Goal: Book appointment/travel/reservation

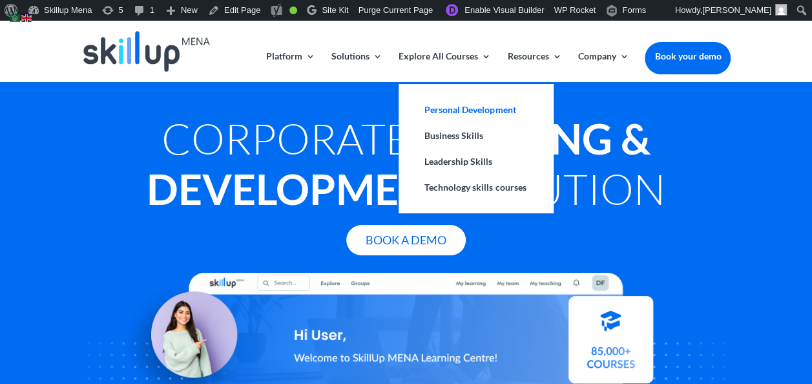
click at [453, 107] on link "Personal Development" at bounding box center [476, 110] width 129 height 26
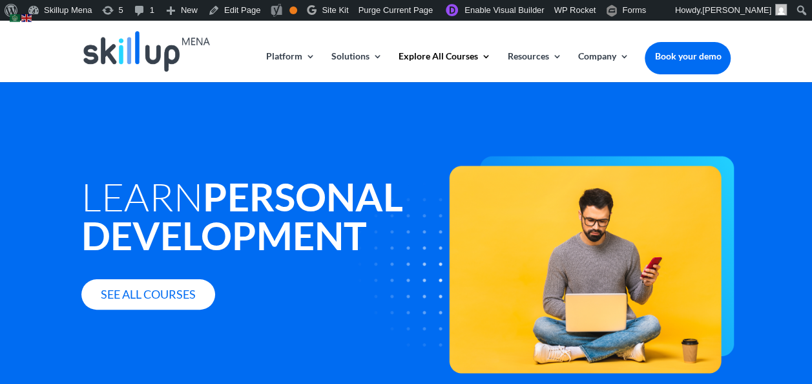
click at [417, 105] on div "Learn Personal Development See all courses" at bounding box center [406, 276] width 812 height 388
click at [17, 16] on img at bounding box center [15, 18] width 10 height 8
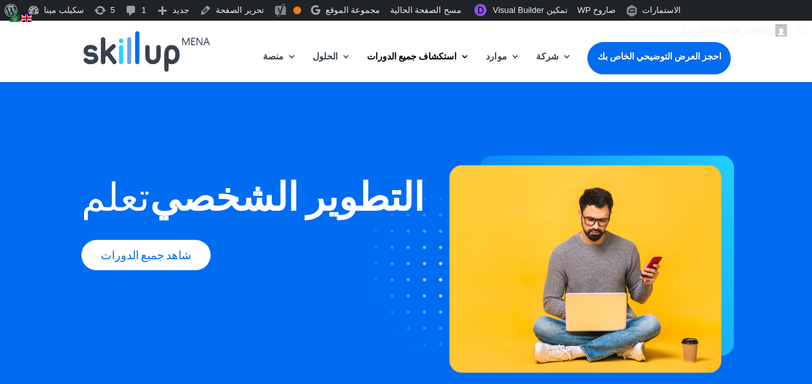
click at [25, 17] on img at bounding box center [26, 18] width 10 height 8
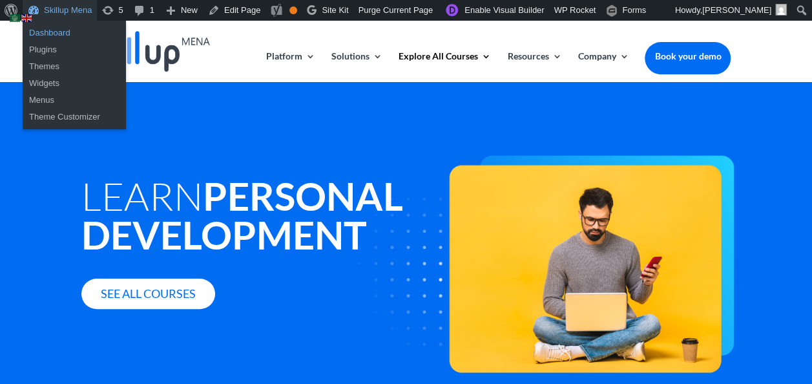
click at [61, 31] on link "Dashboard" at bounding box center [74, 33] width 103 height 17
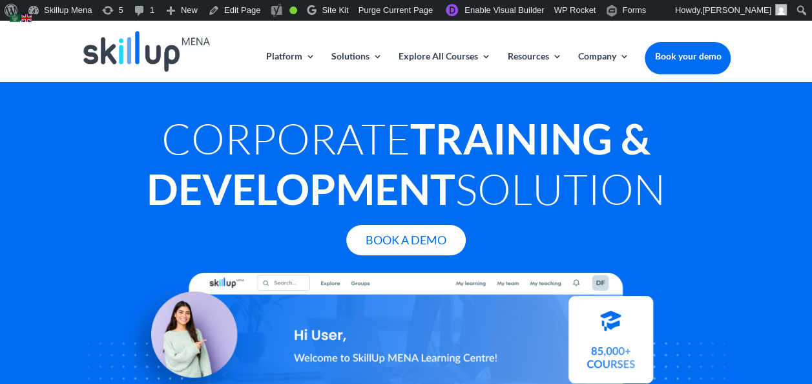
click at [686, 54] on link "Book your demo" at bounding box center [688, 56] width 86 height 28
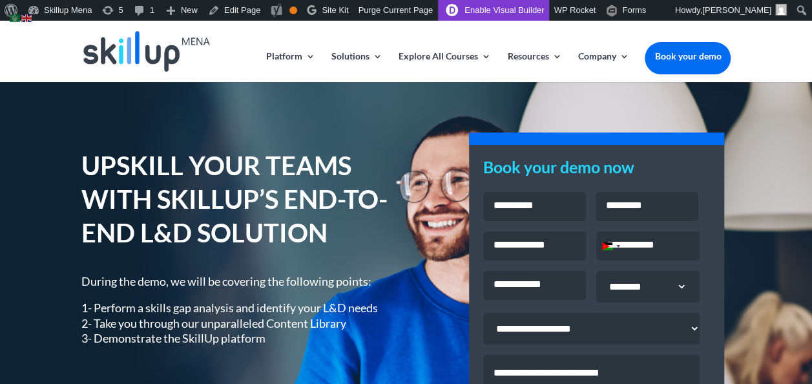
click at [491, 6] on link "Enable Visual Builder" at bounding box center [493, 10] width 111 height 21
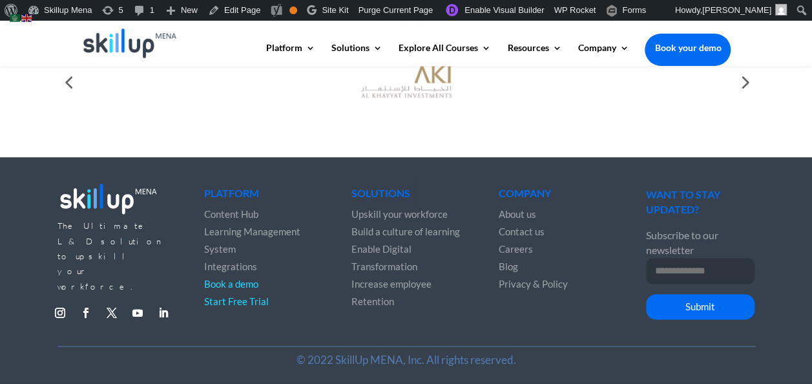
scroll to position [621, 0]
